Goal: Use online tool/utility: Utilize a website feature to perform a specific function

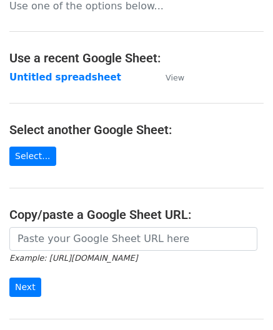
scroll to position [125, 0]
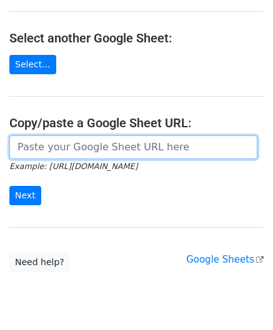
click at [61, 142] on input "url" at bounding box center [133, 148] width 248 height 24
paste input "https://docs.google.com/spreadsheets/d/1SFGF7laVz3hawhk58xy-m7Qv7bHS3qqHppN91_o…"
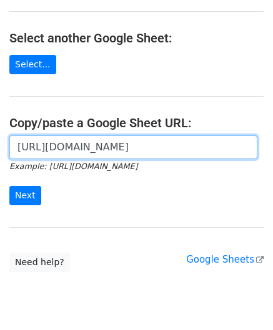
scroll to position [0, 276]
type input "https://docs.google.com/spreadsheets/d/1SFGF7laVz3hawhk58xy-m7Qv7bHS3qqHppN91_o…"
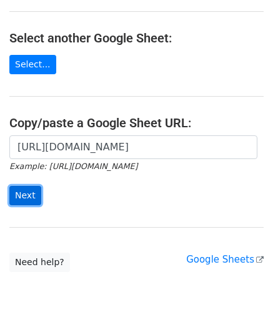
click at [25, 191] on input "Next" at bounding box center [25, 195] width 32 height 19
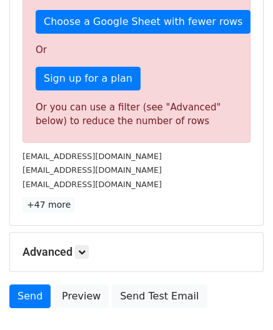
scroll to position [422, 0]
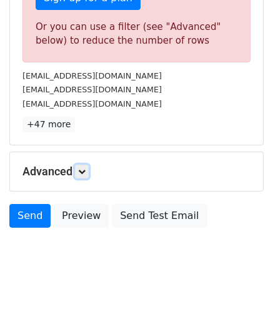
drag, startPoint x: 87, startPoint y: 172, endPoint x: 89, endPoint y: 180, distance: 7.6
click at [87, 172] on link at bounding box center [82, 172] width 14 height 14
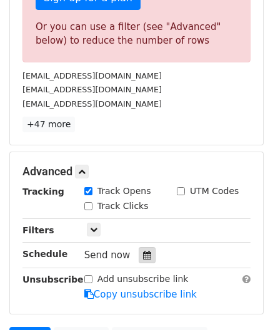
click at [143, 251] on icon at bounding box center [147, 255] width 8 height 9
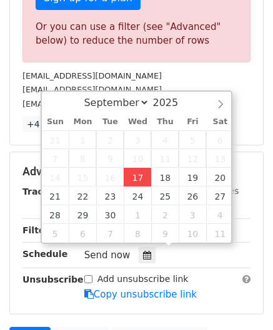
type input "[DATE] 12:00"
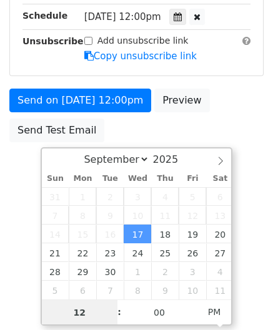
paste input "3"
type input "3"
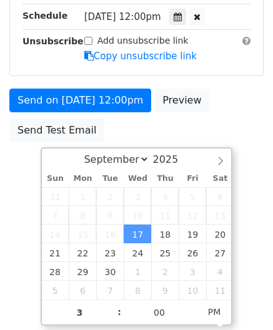
type input "[DATE] 15:00"
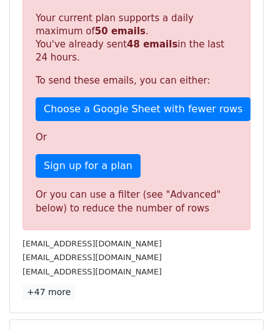
scroll to position [573, 0]
